Goal: Book appointment/travel/reservation

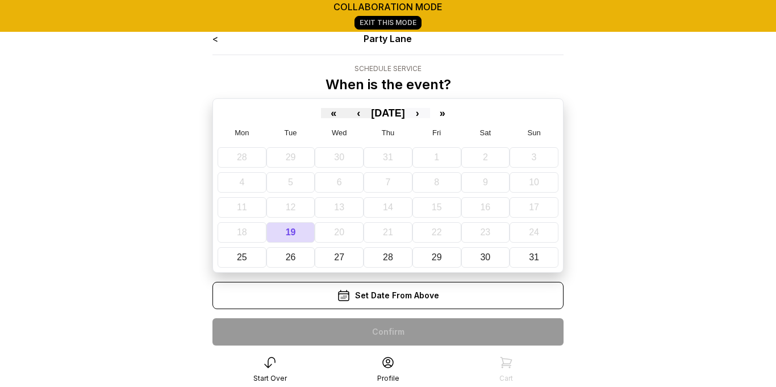
click at [430, 115] on button "›" at bounding box center [417, 113] width 25 height 10
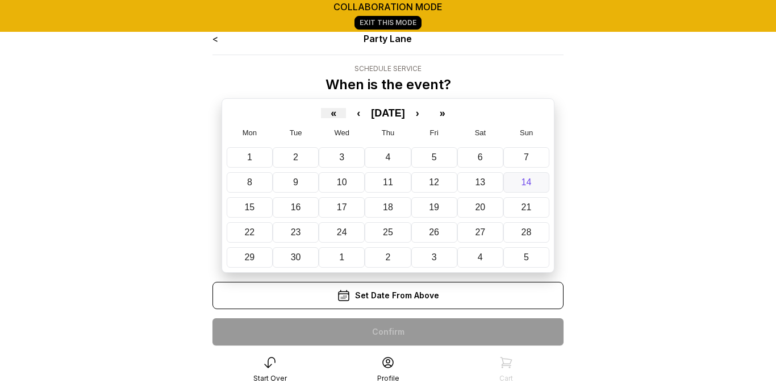
click at [515, 186] on button "14" at bounding box center [527, 182] width 46 height 20
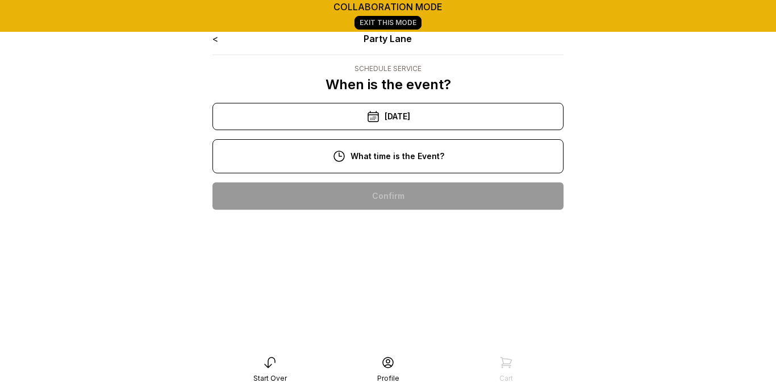
click at [450, 243] on div "11:00 am" at bounding box center [388, 232] width 333 height 27
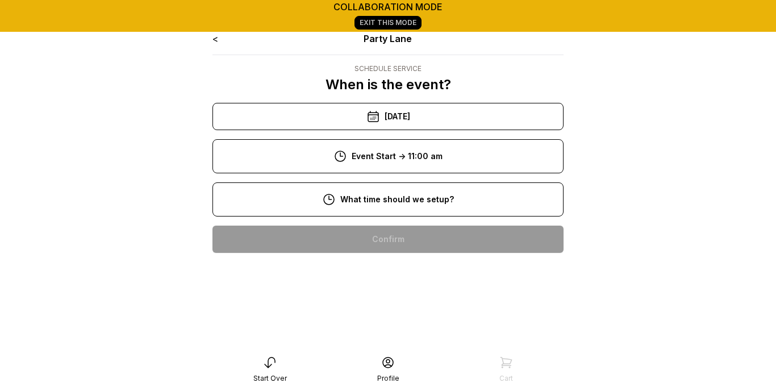
click at [413, 279] on div "9:00 am" at bounding box center [388, 275] width 333 height 27
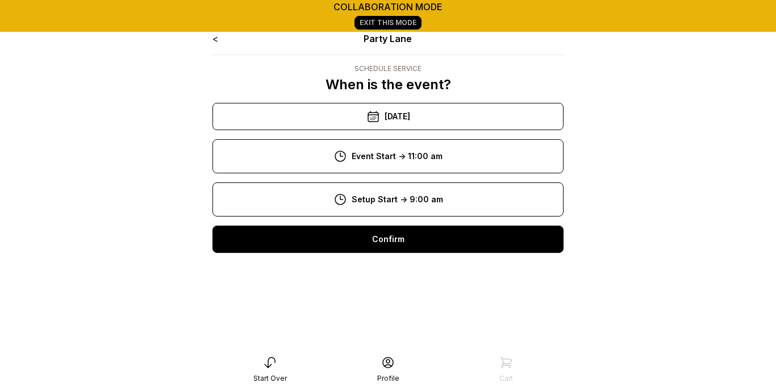
click at [426, 238] on div "Confirm" at bounding box center [388, 239] width 351 height 27
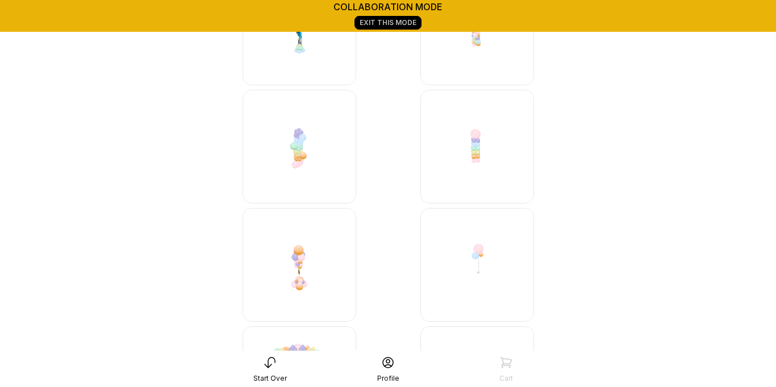
scroll to position [6187, 0]
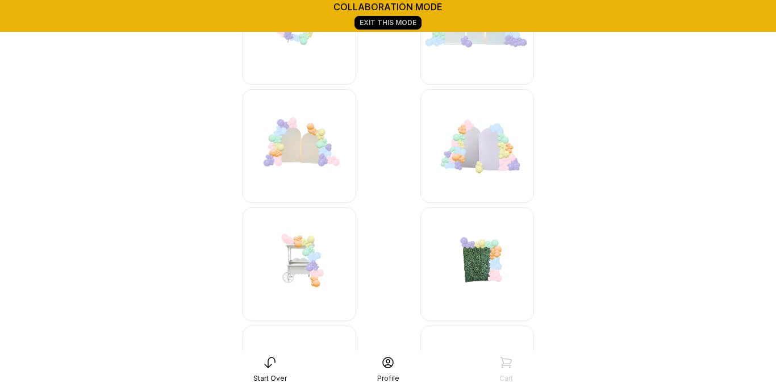
click at [475, 149] on img at bounding box center [478, 146] width 114 height 114
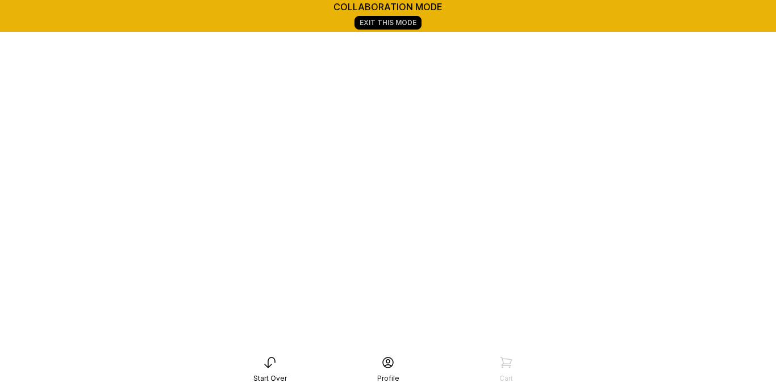
scroll to position [159, 0]
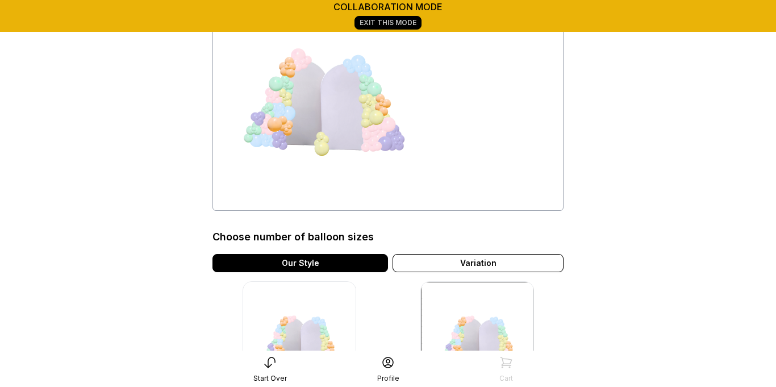
scroll to position [111, 0]
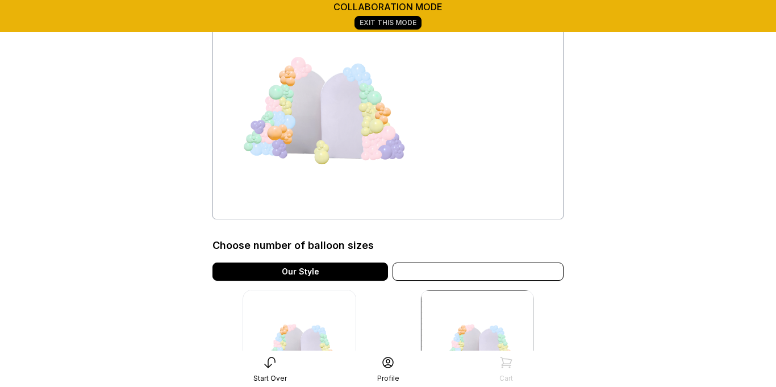
click at [517, 268] on div "Variation" at bounding box center [478, 272] width 171 height 18
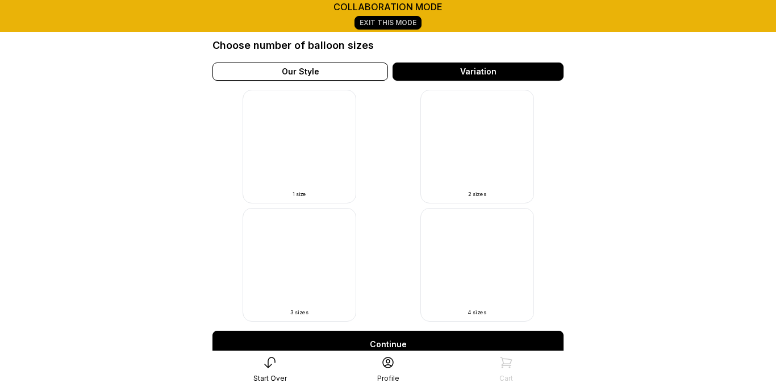
scroll to position [310, 0]
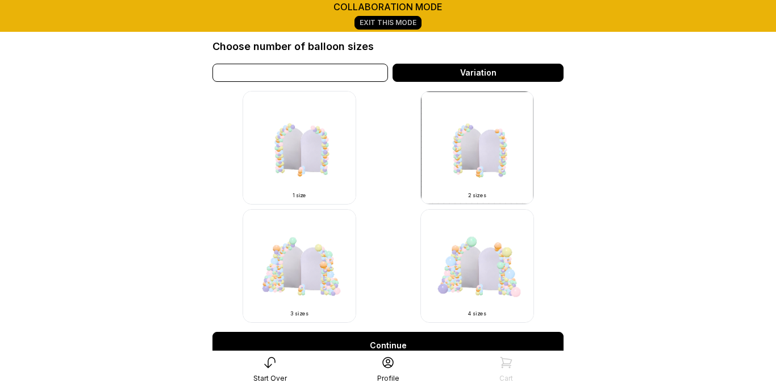
click at [313, 71] on div "Our Style" at bounding box center [301, 73] width 176 height 18
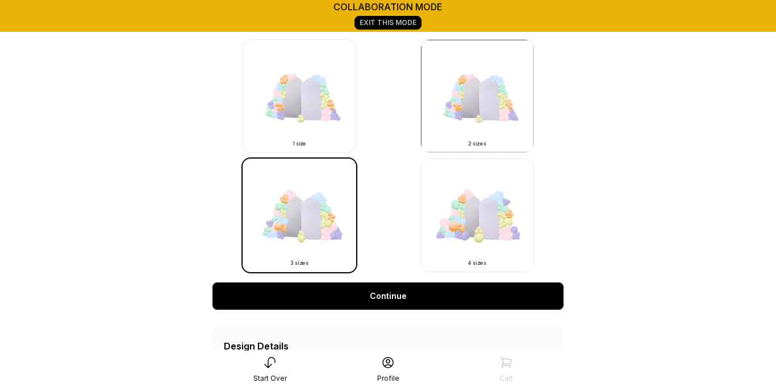
scroll to position [365, 0]
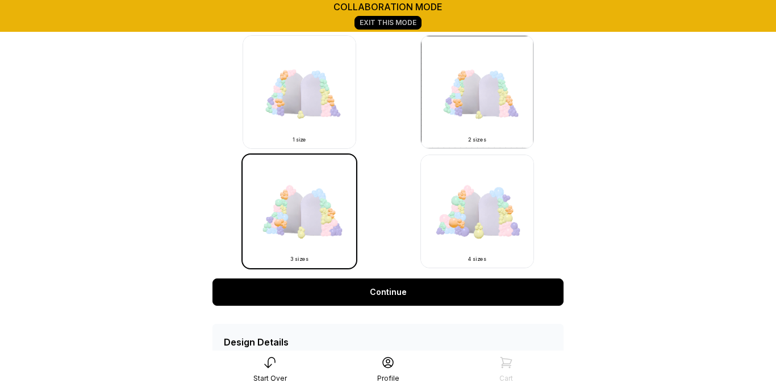
click at [516, 297] on link "Continue" at bounding box center [388, 292] width 351 height 27
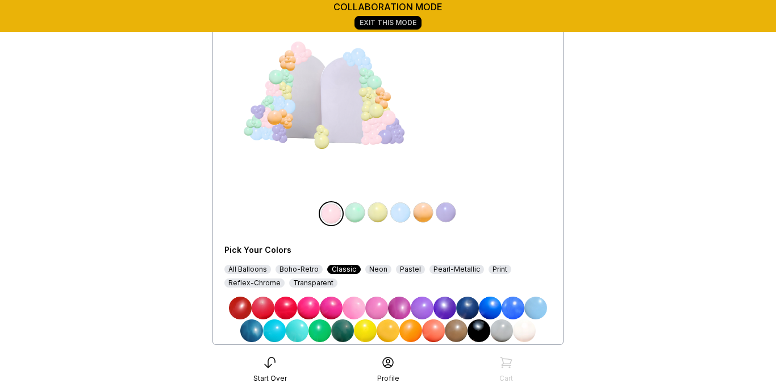
scroll to position [147, 0]
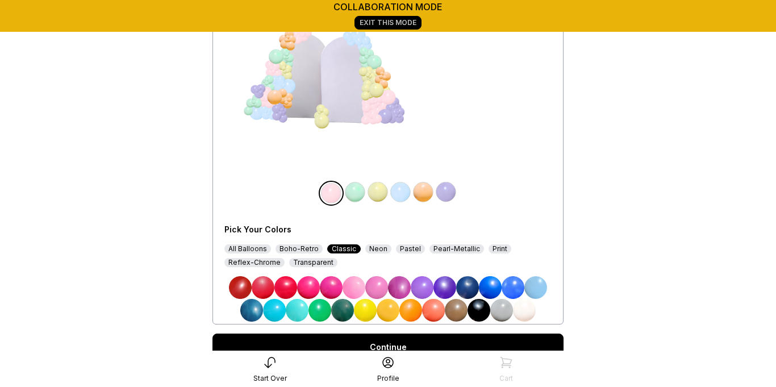
click at [344, 134] on div at bounding box center [352, 89] width 164 height 185
drag, startPoint x: 344, startPoint y: 134, endPoint x: 384, endPoint y: 196, distance: 73.6
click at [352, 131] on div at bounding box center [309, 81] width 85 height 99
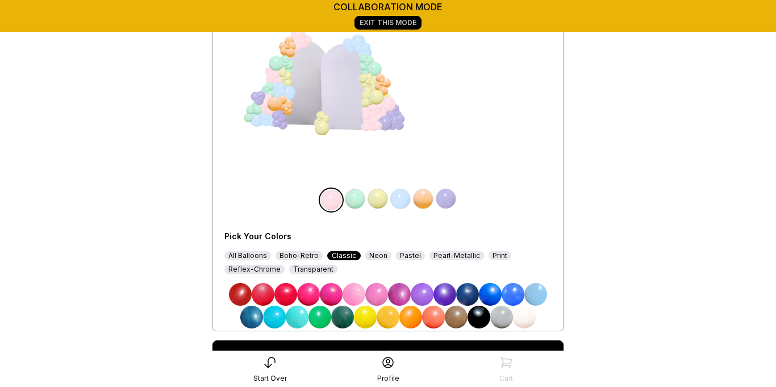
scroll to position [139, 0]
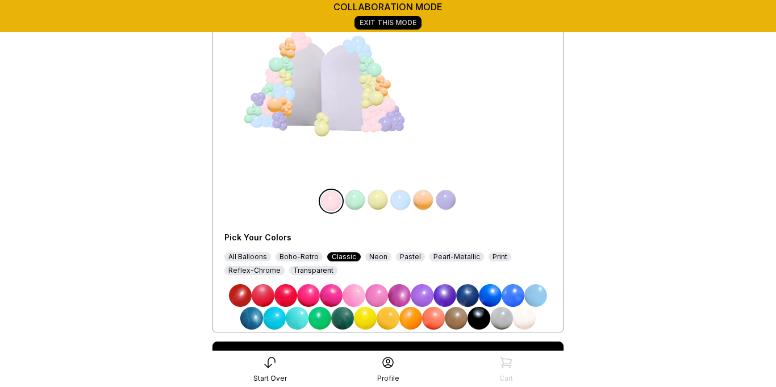
click at [308, 256] on div "Boho-Retro" at bounding box center [299, 256] width 47 height 9
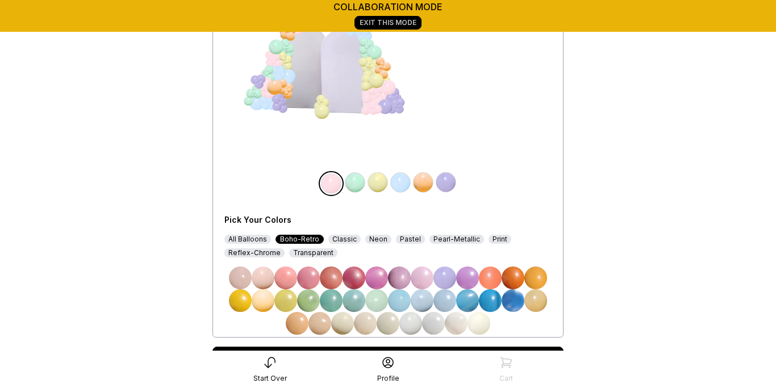
scroll to position [168, 0]
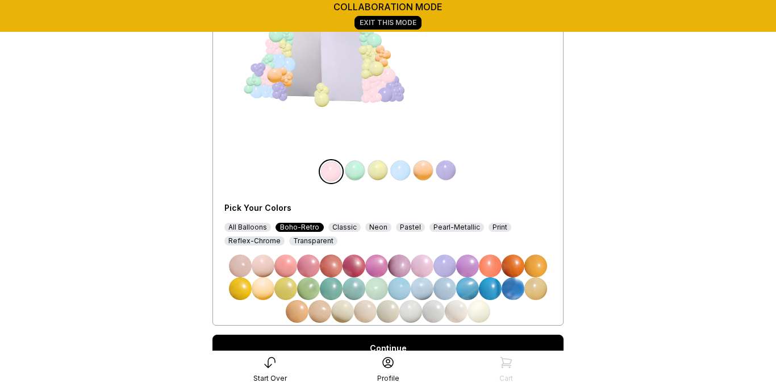
click at [246, 284] on img at bounding box center [240, 288] width 23 height 23
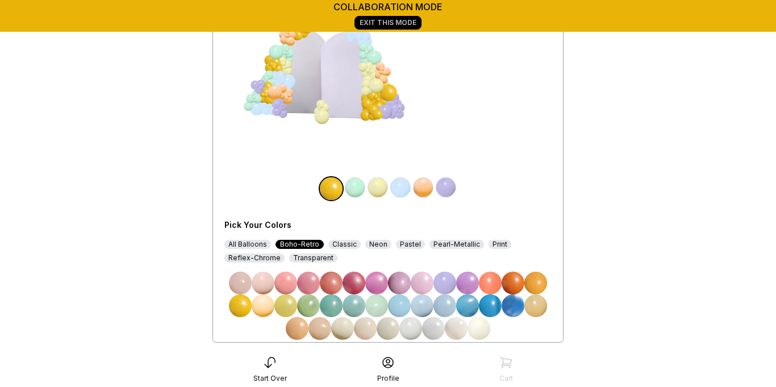
click at [237, 281] on img at bounding box center [240, 283] width 23 height 23
click at [355, 191] on img at bounding box center [355, 187] width 23 height 23
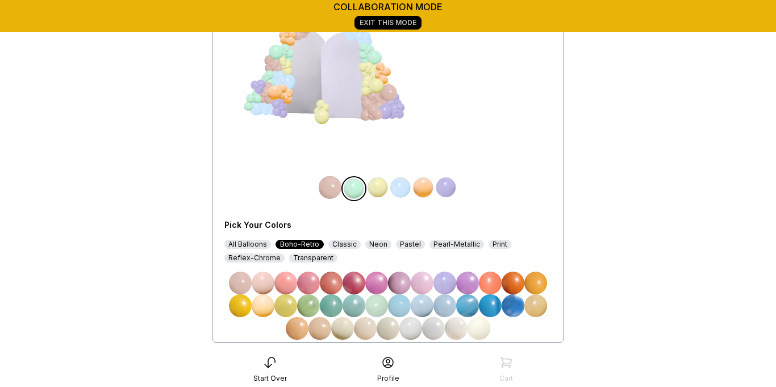
click at [265, 275] on img at bounding box center [263, 283] width 23 height 23
click at [404, 182] on img at bounding box center [400, 187] width 23 height 23
click at [321, 331] on img at bounding box center [320, 328] width 23 height 23
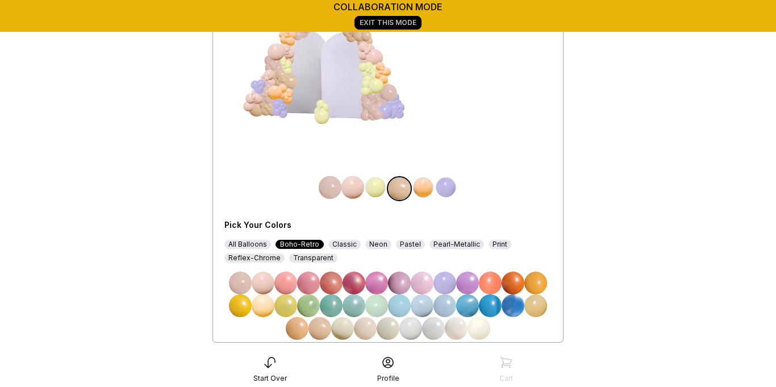
click at [322, 327] on img at bounding box center [320, 328] width 23 height 23
click at [267, 280] on img at bounding box center [263, 283] width 23 height 23
click at [231, 286] on img at bounding box center [240, 283] width 23 height 23
click at [263, 276] on img at bounding box center [263, 283] width 23 height 23
click at [430, 186] on img at bounding box center [423, 187] width 23 height 23
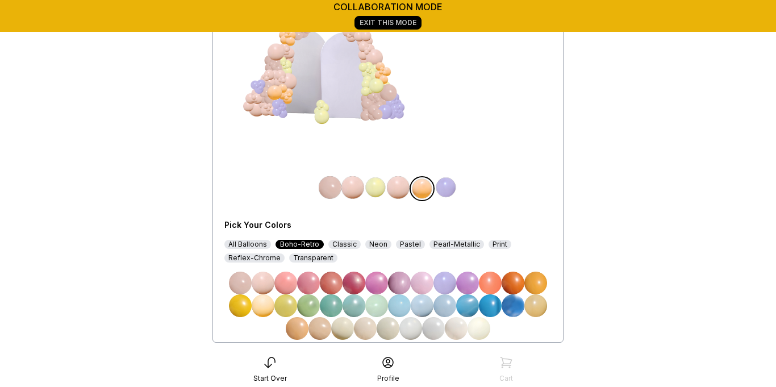
click at [237, 282] on img at bounding box center [240, 283] width 23 height 23
click at [373, 187] on img at bounding box center [375, 187] width 23 height 23
click at [369, 323] on img at bounding box center [365, 328] width 23 height 23
click at [335, 326] on img at bounding box center [342, 328] width 23 height 23
click at [269, 260] on div "Reflex-Chrome" at bounding box center [255, 258] width 60 height 9
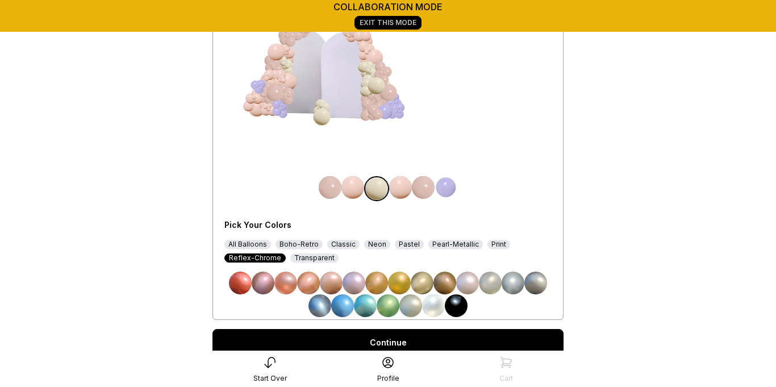
click at [406, 240] on div "Pastel" at bounding box center [409, 244] width 29 height 9
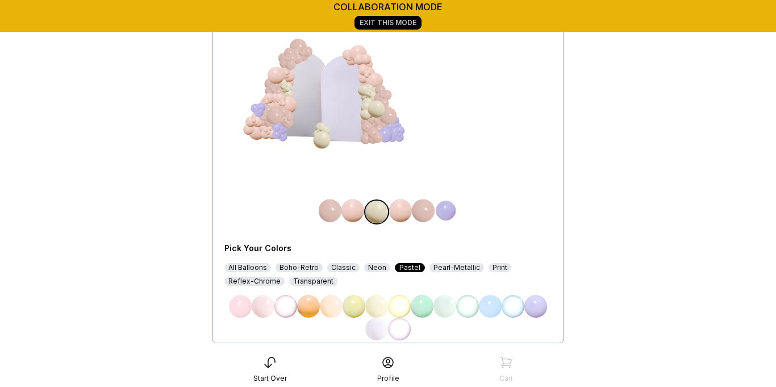
scroll to position [134, 0]
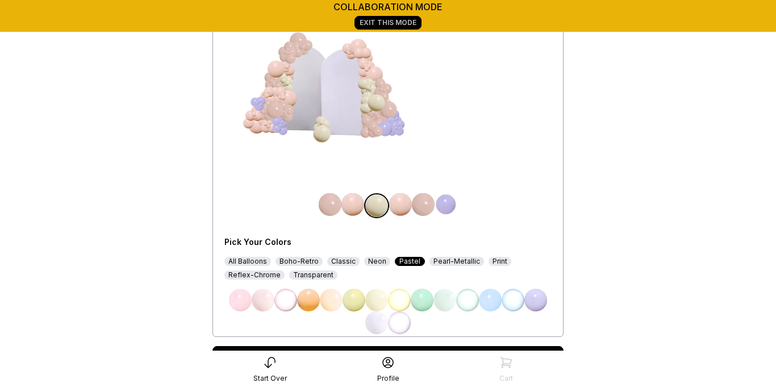
click at [372, 329] on img at bounding box center [376, 322] width 23 height 23
click at [338, 263] on div "Classic" at bounding box center [343, 261] width 32 height 9
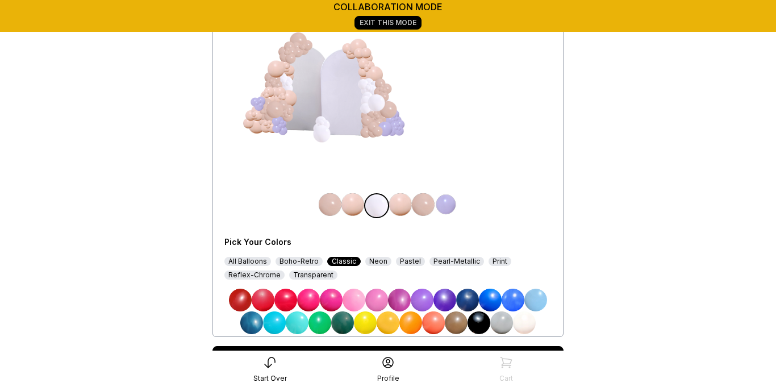
click at [522, 322] on img at bounding box center [524, 322] width 23 height 23
click at [447, 209] on img at bounding box center [446, 204] width 23 height 23
click at [300, 257] on div "Boho-Retro" at bounding box center [299, 261] width 47 height 9
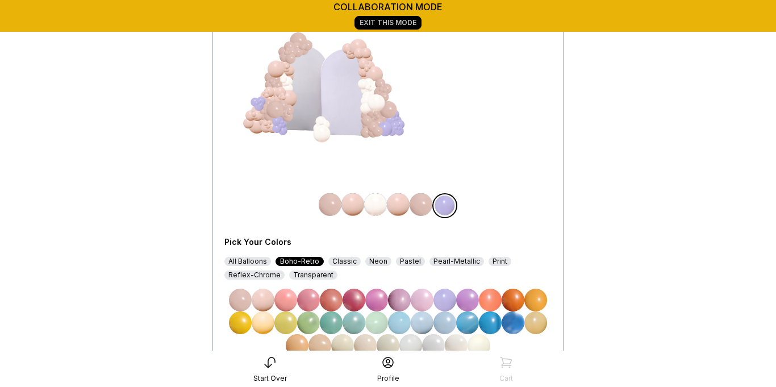
click at [264, 296] on img at bounding box center [263, 300] width 23 height 23
click at [233, 303] on img at bounding box center [240, 300] width 23 height 23
click at [266, 296] on img at bounding box center [263, 300] width 23 height 23
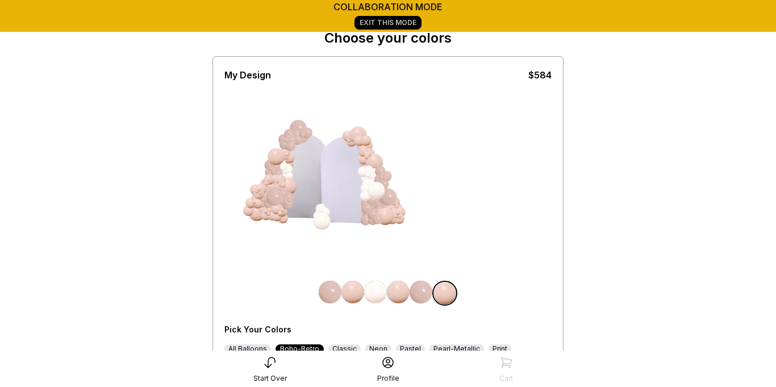
scroll to position [46, 0]
drag, startPoint x: 318, startPoint y: 222, endPoint x: 343, endPoint y: 248, distance: 36.6
click at [343, 232] on div at bounding box center [309, 181] width 85 height 99
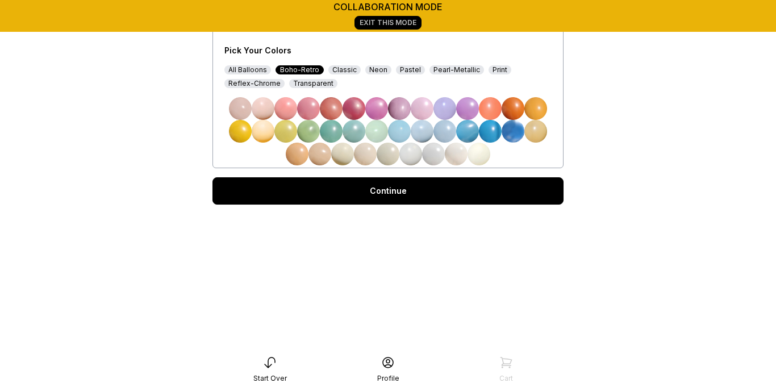
scroll to position [332, 0]
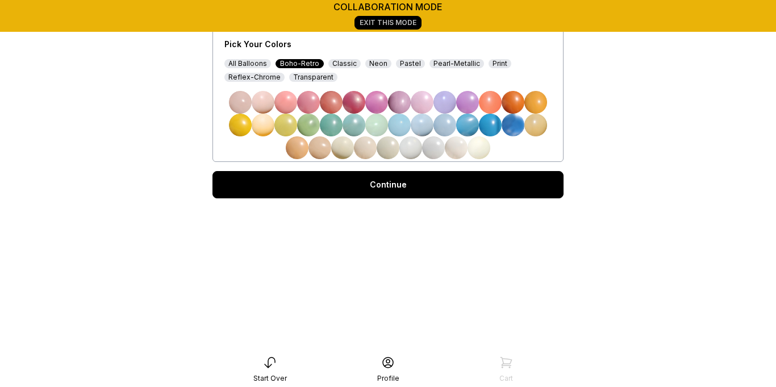
click at [468, 197] on link "Continue" at bounding box center [388, 184] width 351 height 27
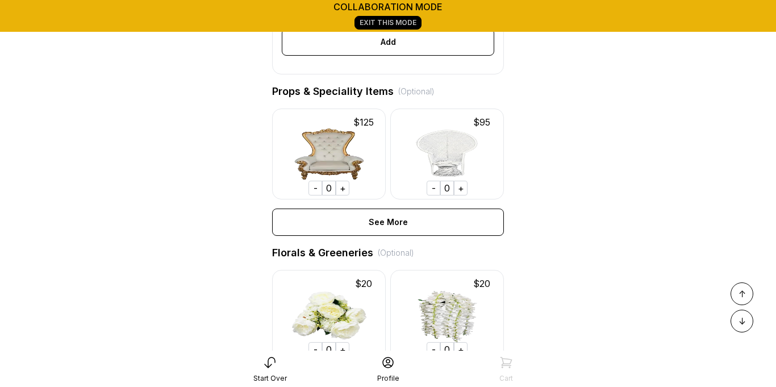
scroll to position [518, 0]
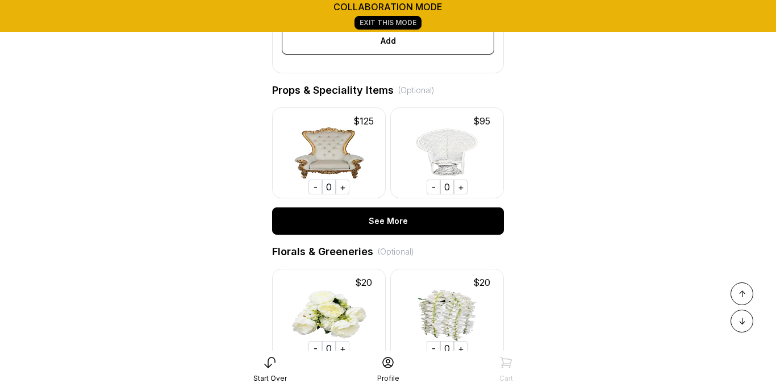
click at [433, 222] on div "See More" at bounding box center [388, 220] width 232 height 27
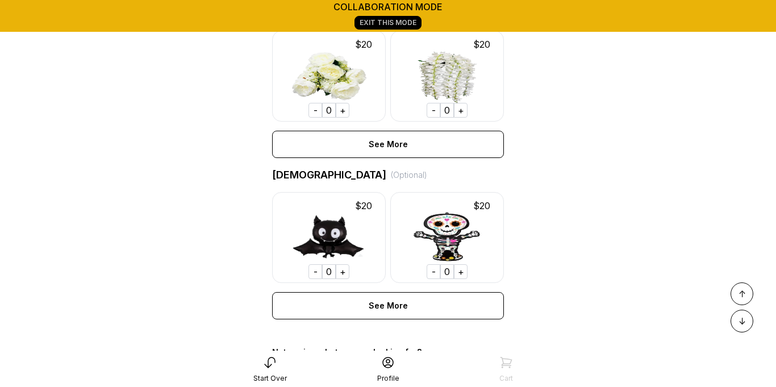
scroll to position [3110, 0]
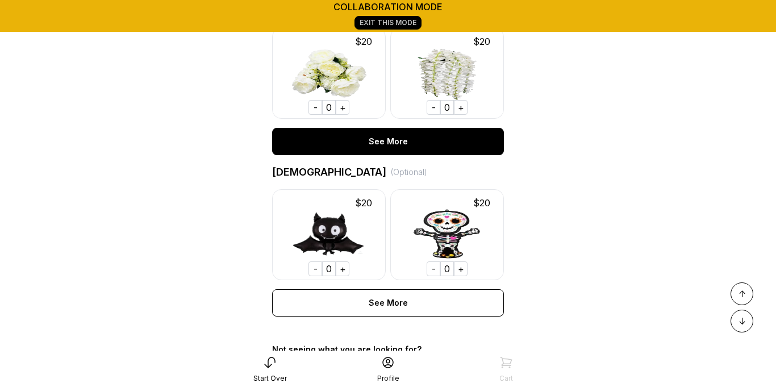
click at [415, 146] on div "See More" at bounding box center [388, 141] width 232 height 27
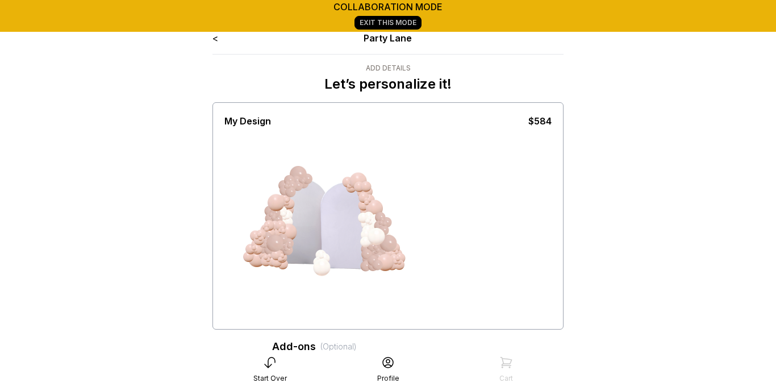
scroll to position [0, 0]
click at [404, 21] on link "Exit This Mode" at bounding box center [388, 23] width 67 height 14
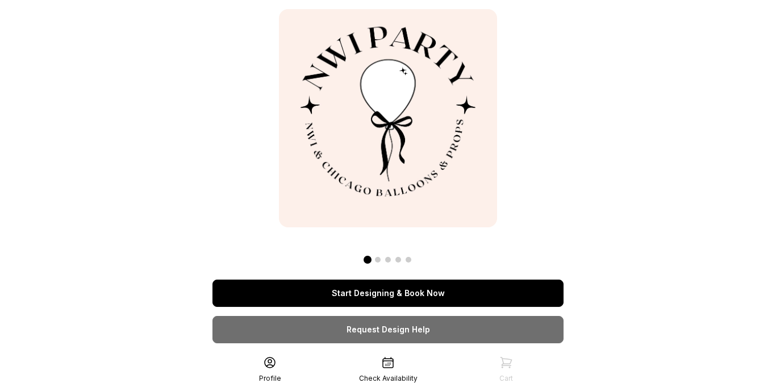
click at [459, 294] on link "Start Designing & Book Now" at bounding box center [388, 293] width 351 height 27
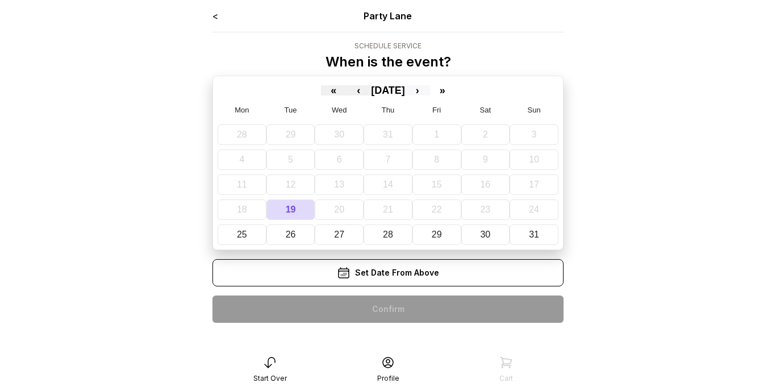
click at [430, 92] on button "›" at bounding box center [417, 90] width 25 height 10
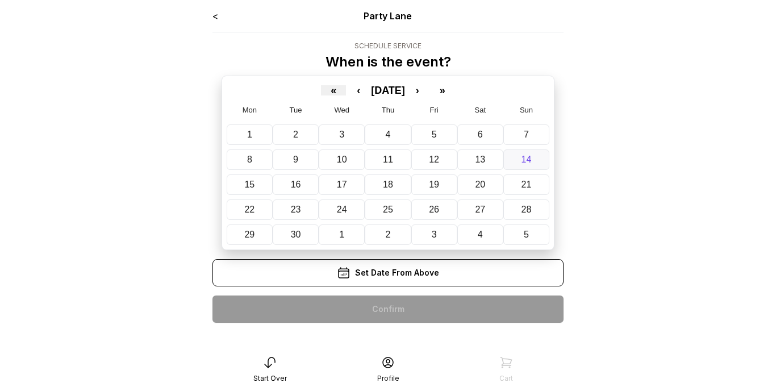
click at [522, 154] on button "14" at bounding box center [527, 159] width 46 height 20
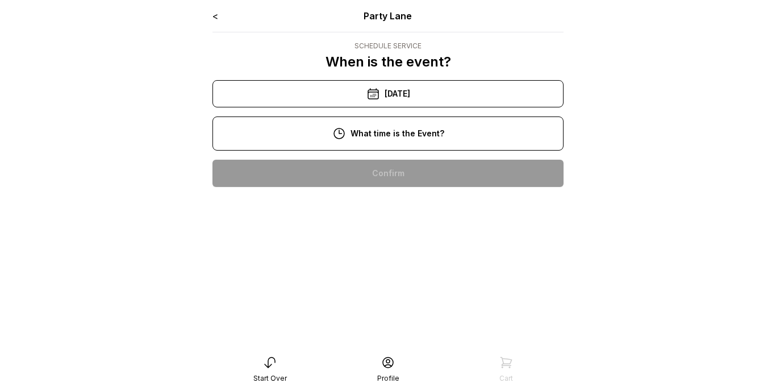
click at [443, 205] on div "11:00 am" at bounding box center [388, 209] width 333 height 27
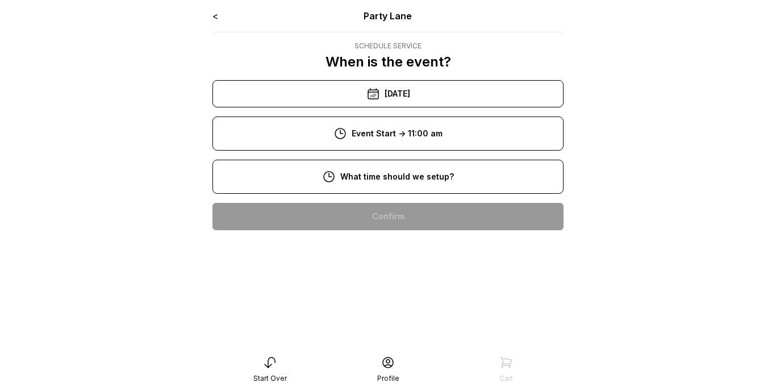
click at [434, 246] on div "9:00 am" at bounding box center [388, 252] width 333 height 27
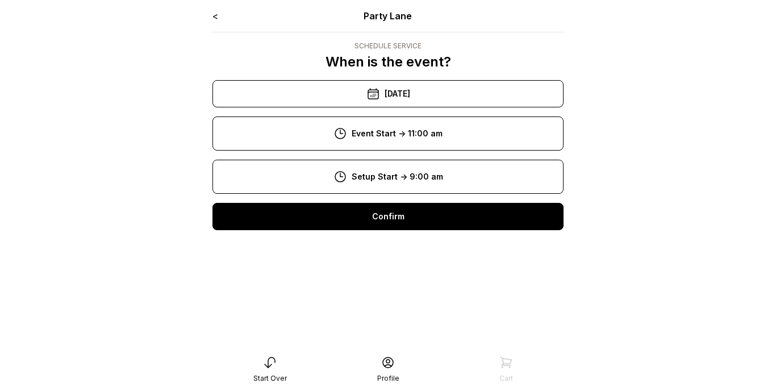
click at [413, 223] on div "Confirm" at bounding box center [388, 216] width 351 height 27
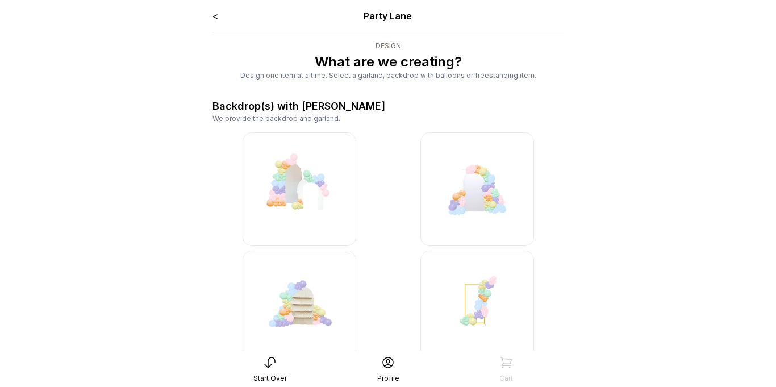
click at [214, 16] on link "<" at bounding box center [216, 15] width 6 height 11
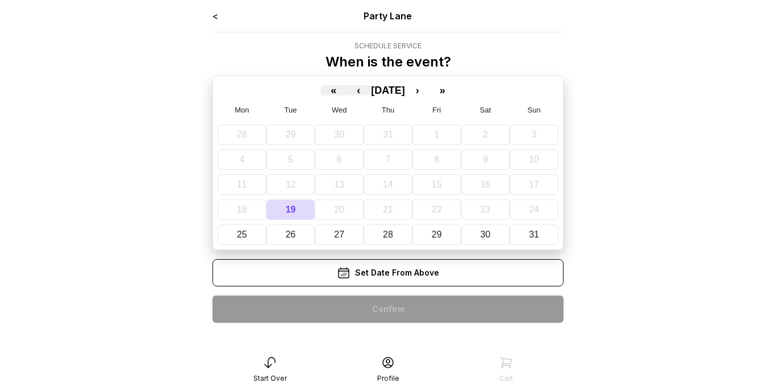
click at [214, 15] on link "<" at bounding box center [216, 15] width 6 height 11
